Goal: Information Seeking & Learning: Learn about a topic

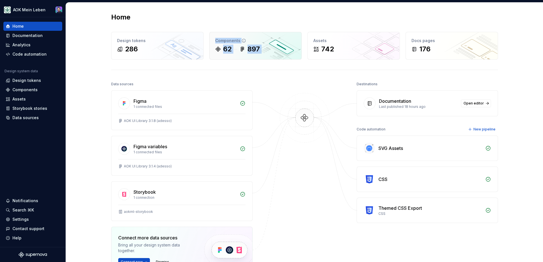
click at [248, 34] on div "Components 62 897" at bounding box center [256, 45] width 92 height 27
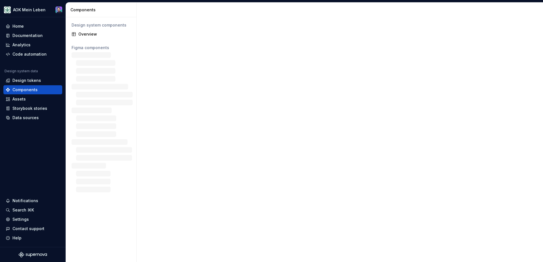
click at [248, 40] on div at bounding box center [340, 133] width 406 height 260
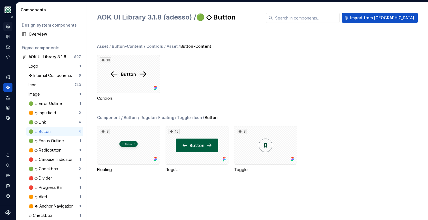
click at [7, 25] on icon "Home" at bounding box center [8, 26] width 4 height 4
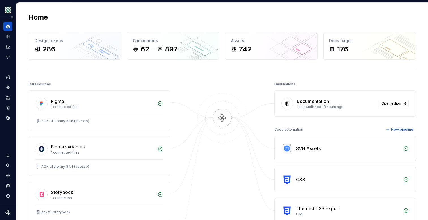
click at [8, 213] on icon "Supernova Logo" at bounding box center [7, 212] width 5 height 5
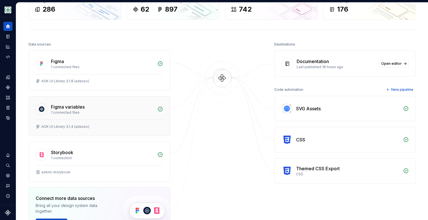
scroll to position [163, 0]
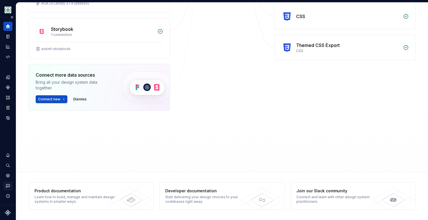
click at [8, 185] on icon "Contact support" at bounding box center [7, 185] width 5 height 5
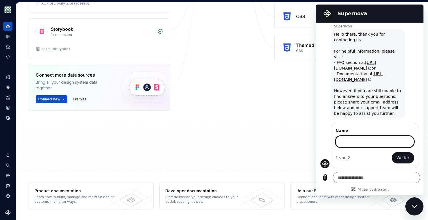
scroll to position [16, 0]
click at [7, 185] on icon "Contact support" at bounding box center [7, 185] width 5 height 5
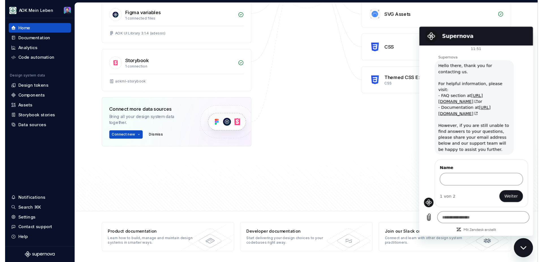
scroll to position [121, 0]
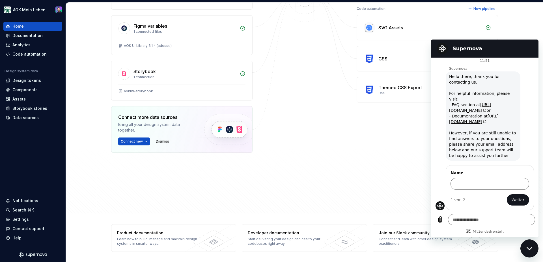
type textarea "*"
click at [34, 36] on div "Documentation" at bounding box center [27, 36] width 30 height 6
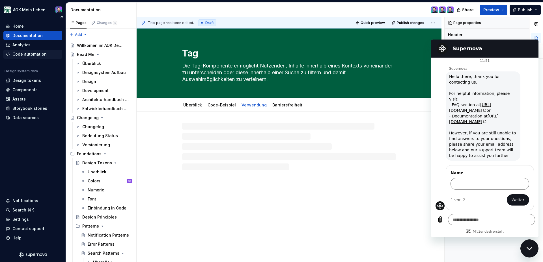
click at [42, 55] on div "Code automation" at bounding box center [29, 54] width 34 height 6
type textarea "*"
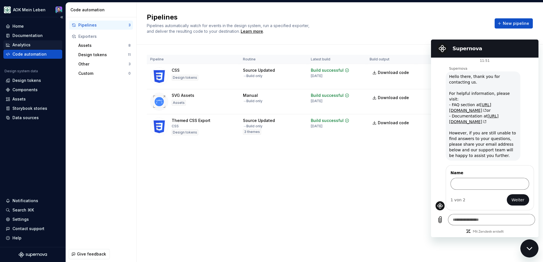
click at [37, 46] on div "Analytics" at bounding box center [33, 45] width 54 height 6
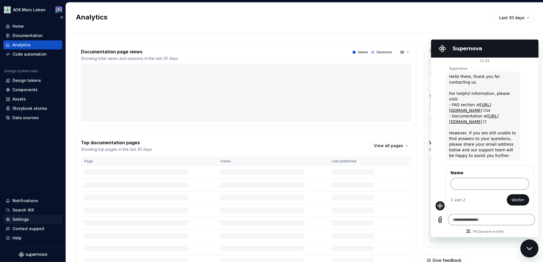
click at [17, 220] on div "Settings" at bounding box center [20, 220] width 16 height 6
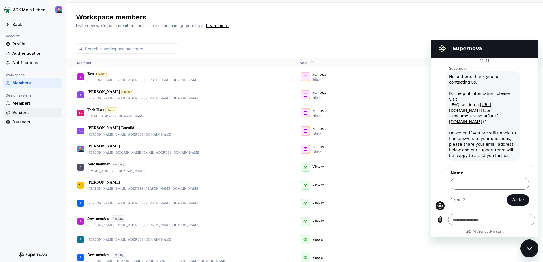
click at [23, 109] on div "Versions" at bounding box center [32, 112] width 59 height 9
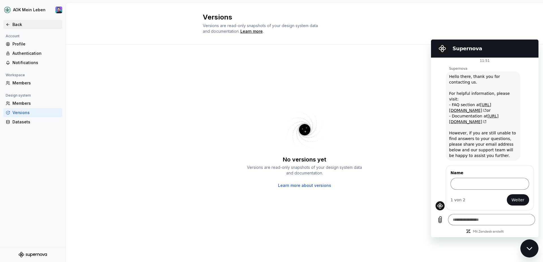
click at [9, 26] on icon at bounding box center [8, 24] width 5 height 5
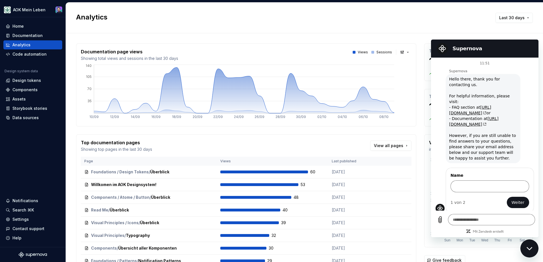
click at [458, 40] on section "Supernova" at bounding box center [484, 49] width 107 height 18
type textarea "*"
click at [56, 37] on div "Documentation" at bounding box center [33, 36] width 54 height 6
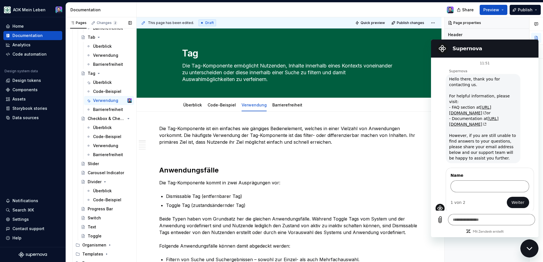
scroll to position [592, 0]
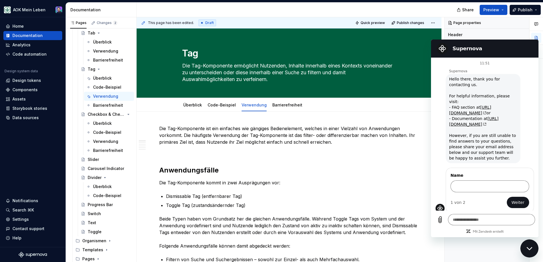
type textarea "*"
